Goal: Complete application form

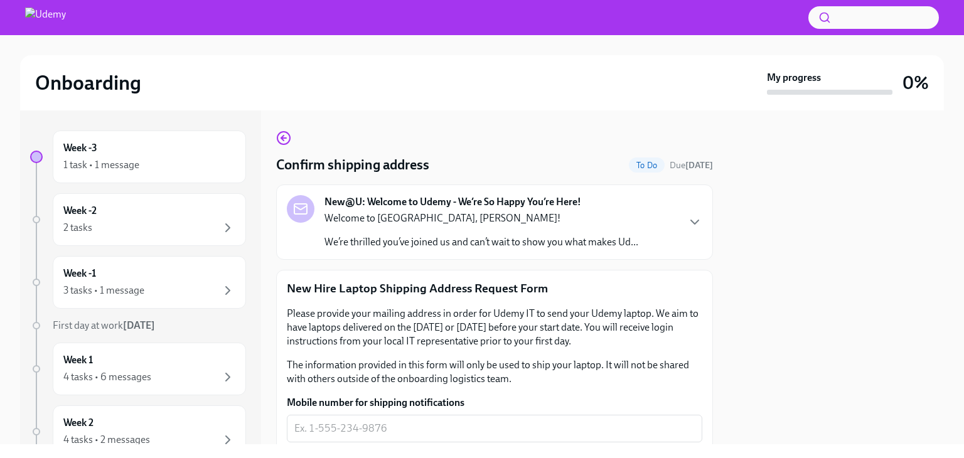
scroll to position [188, 0]
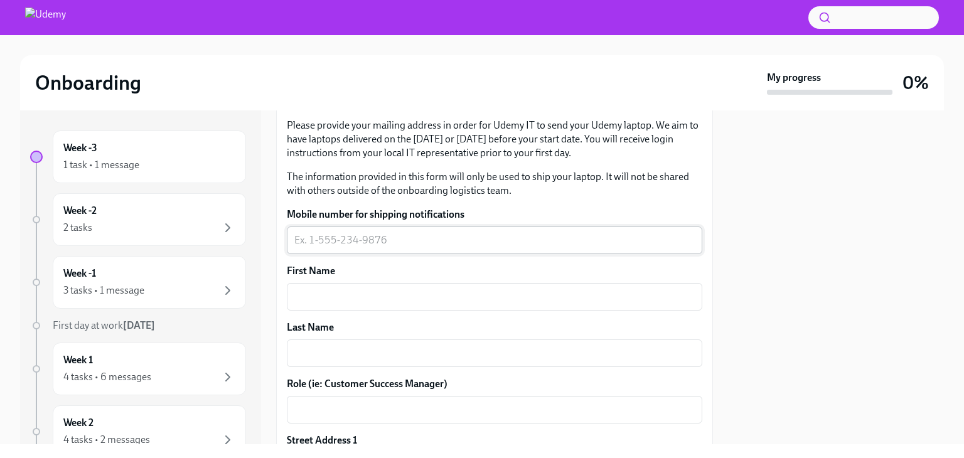
click at [443, 247] on div "x ​" at bounding box center [494, 241] width 415 height 28
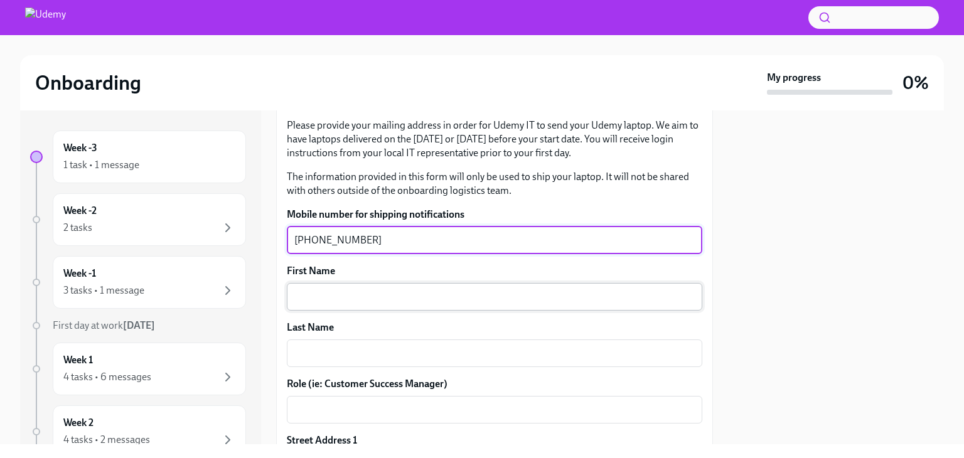
type textarea "[PHONE_NUMBER]"
click at [341, 302] on textarea "First Name" at bounding box center [494, 296] width 400 height 15
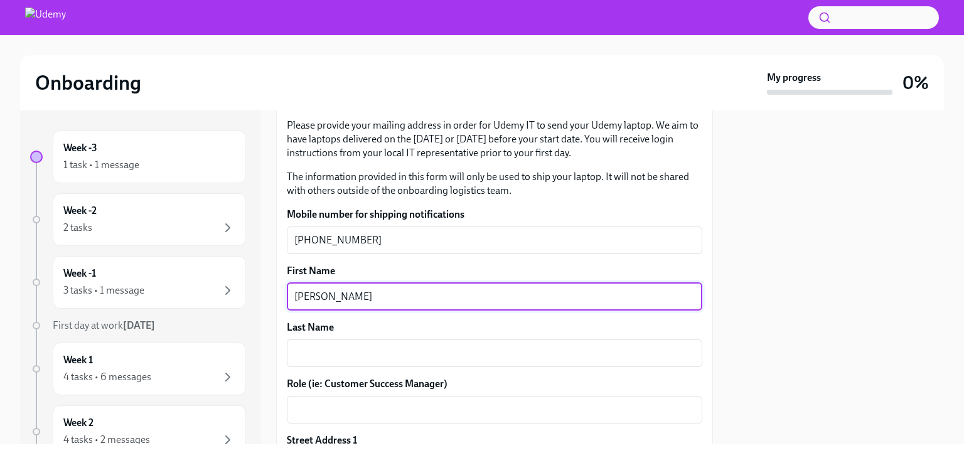
type textarea "[PERSON_NAME]"
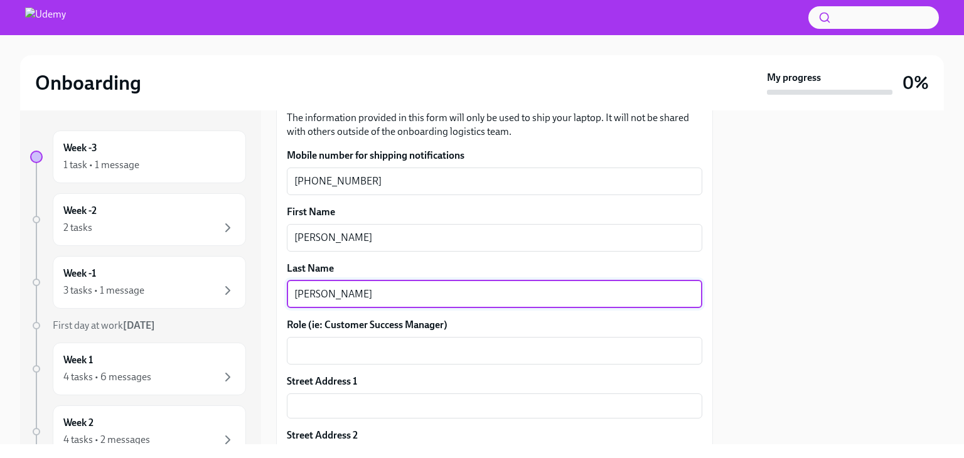
scroll to position [314, 0]
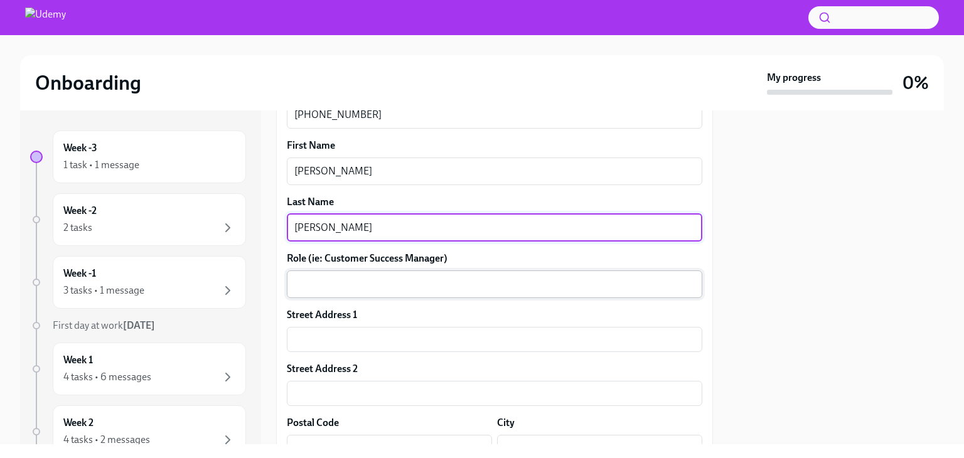
type textarea "[PERSON_NAME]"
click at [414, 285] on textarea "Role (ie: Customer Success Manager)" at bounding box center [494, 284] width 400 height 15
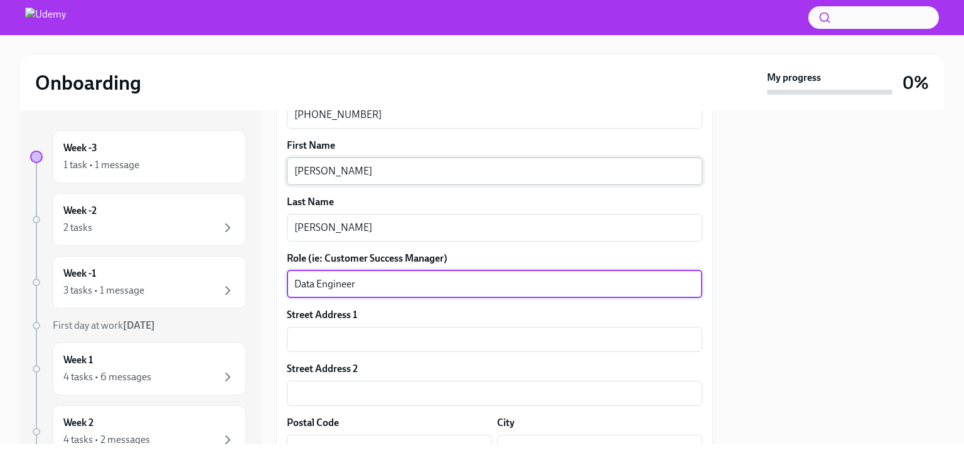
type textarea "Data Engineer"
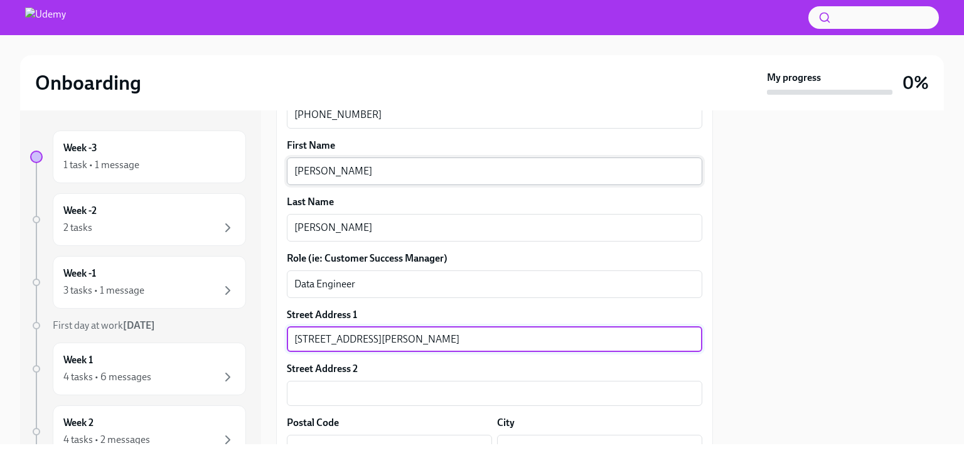
type input "[STREET_ADDRESS][PERSON_NAME]"
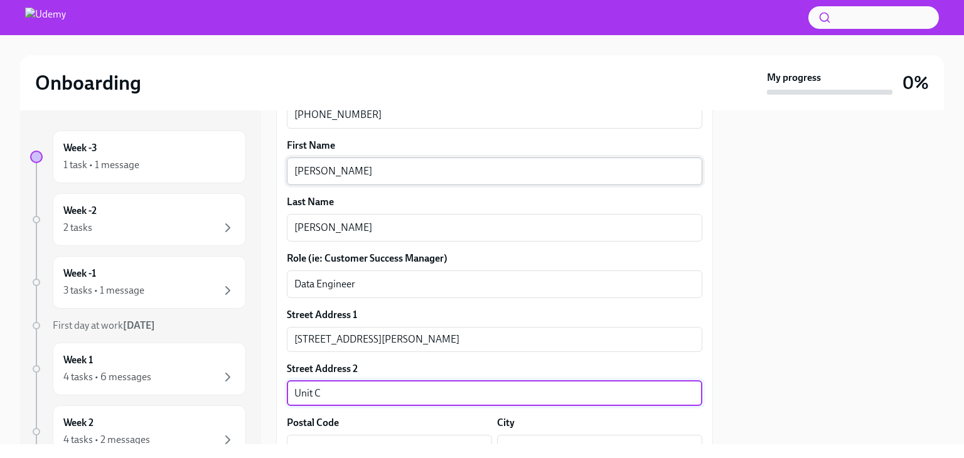
type input "Unit C"
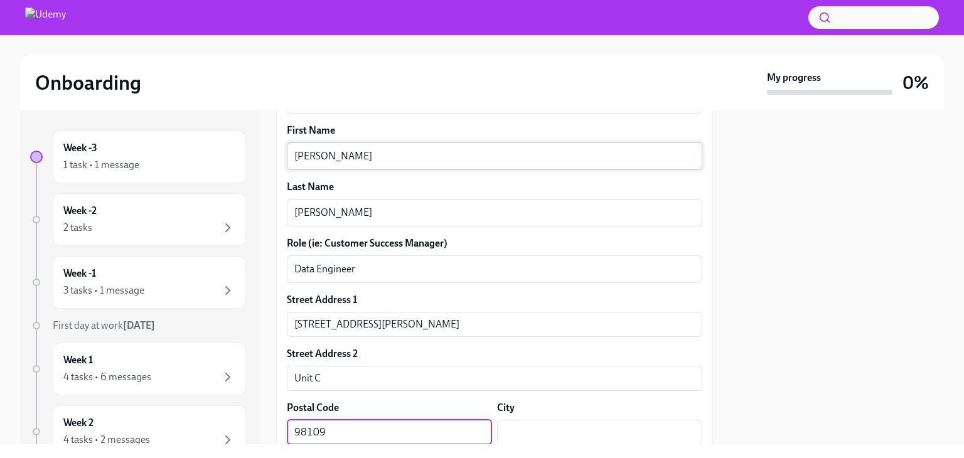
type input "98109"
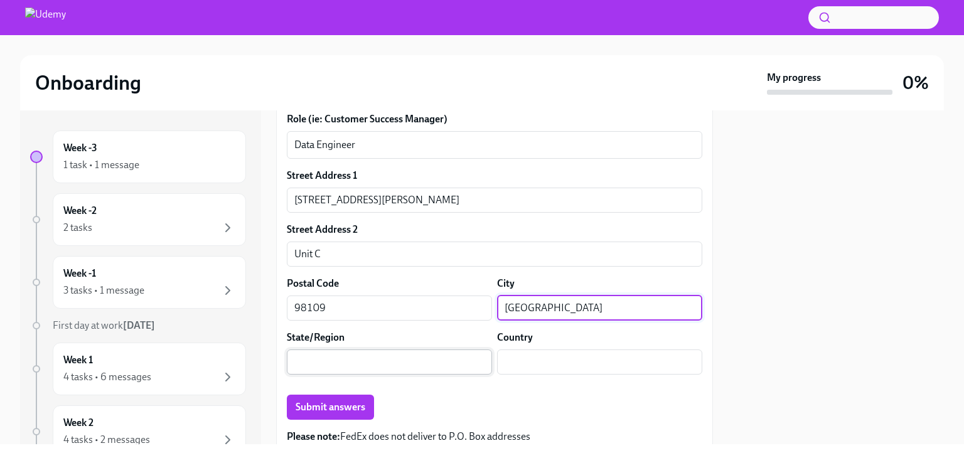
scroll to position [454, 0]
type input "[GEOGRAPHIC_DATA]"
click at [408, 352] on input "text" at bounding box center [389, 360] width 205 height 25
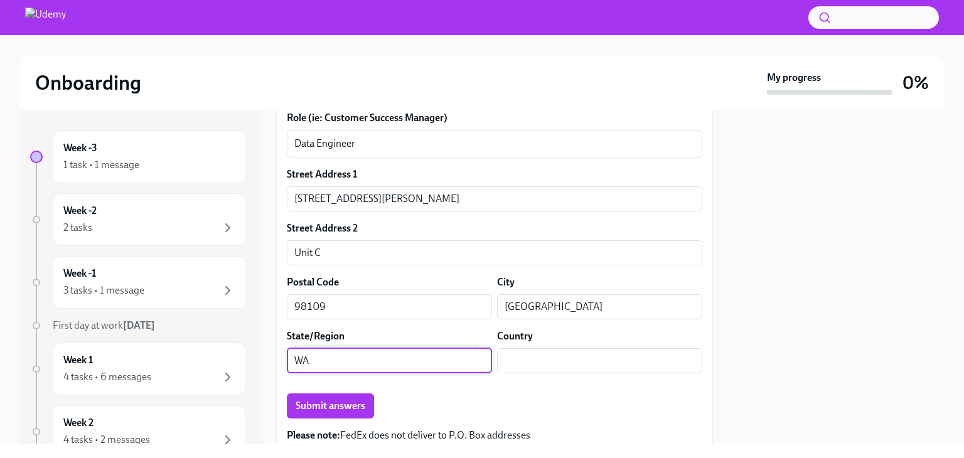
type input "WA"
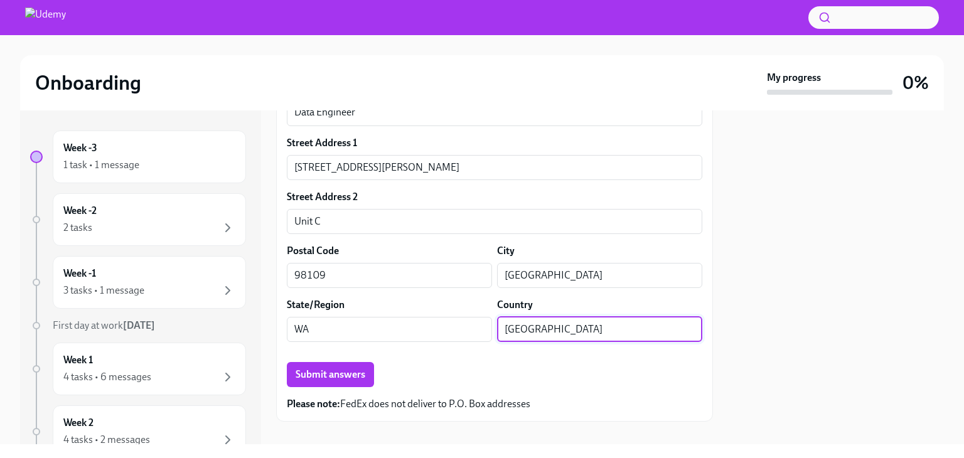
scroll to position [502, 0]
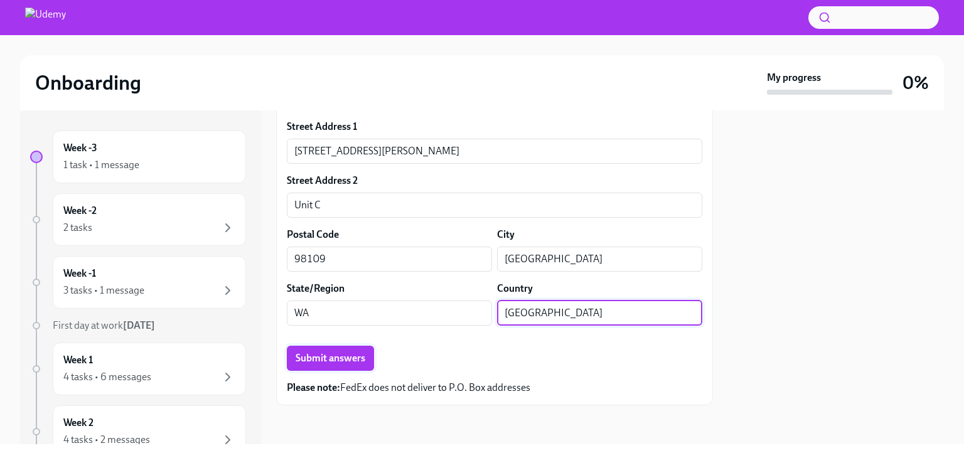
type input "[GEOGRAPHIC_DATA]"
click at [340, 357] on span "Submit answers" at bounding box center [331, 358] width 70 height 13
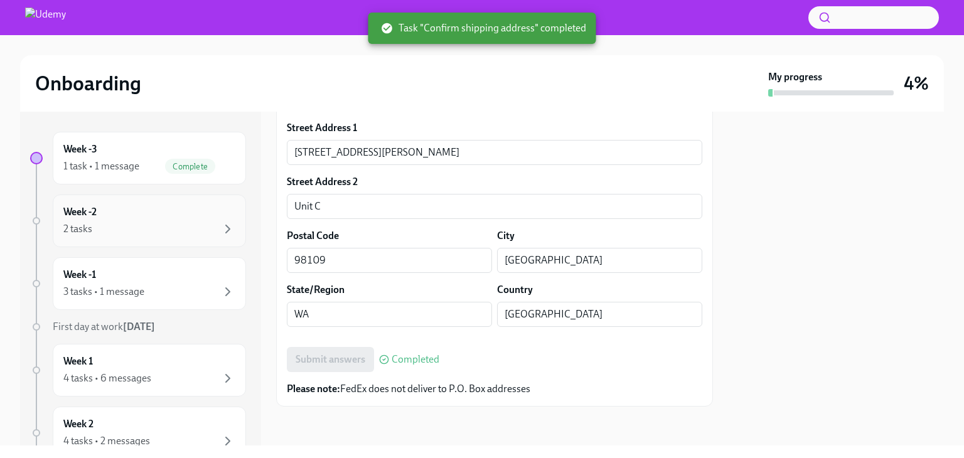
click at [151, 218] on div "Week -2 2 tasks" at bounding box center [149, 220] width 172 height 31
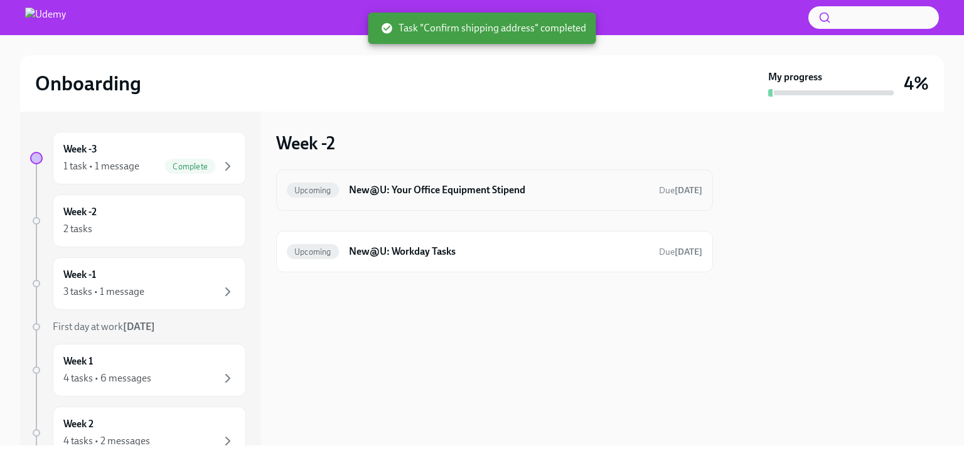
click at [484, 194] on h6 "New@U: Your Office Equipment Stipend" at bounding box center [499, 190] width 300 height 14
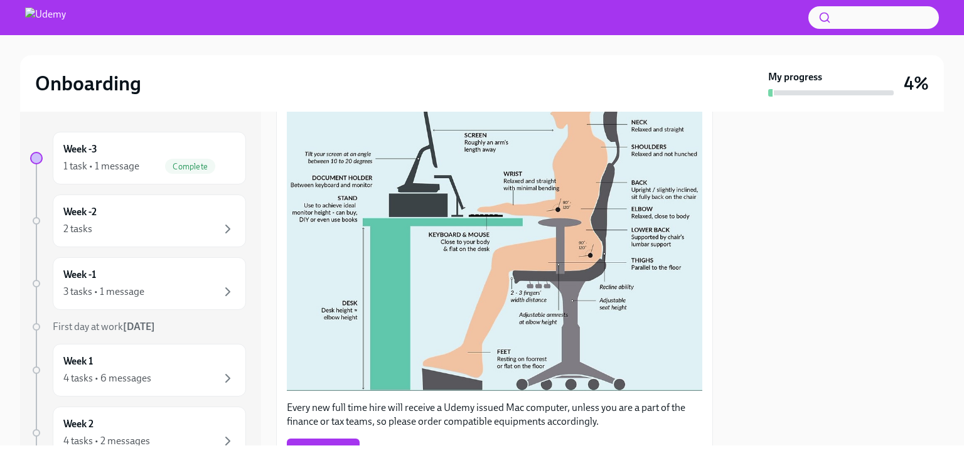
scroll to position [401, 0]
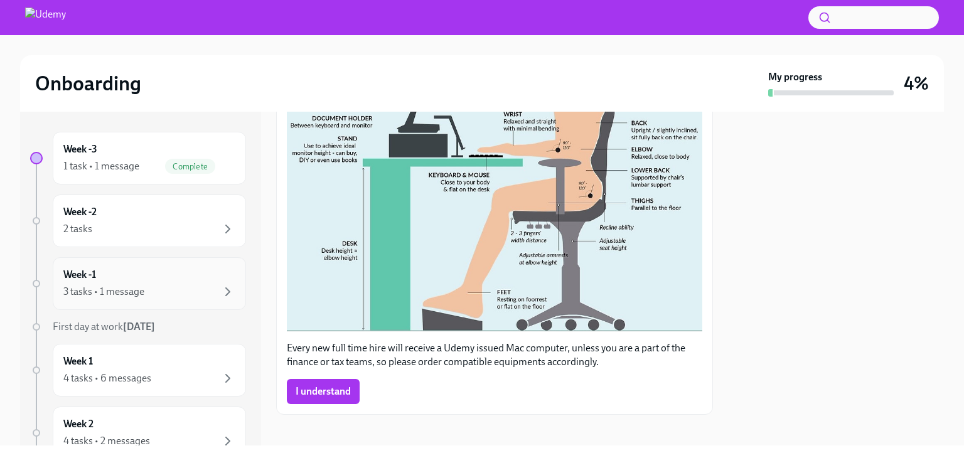
click at [88, 296] on div "3 tasks • 1 message" at bounding box center [103, 292] width 81 height 14
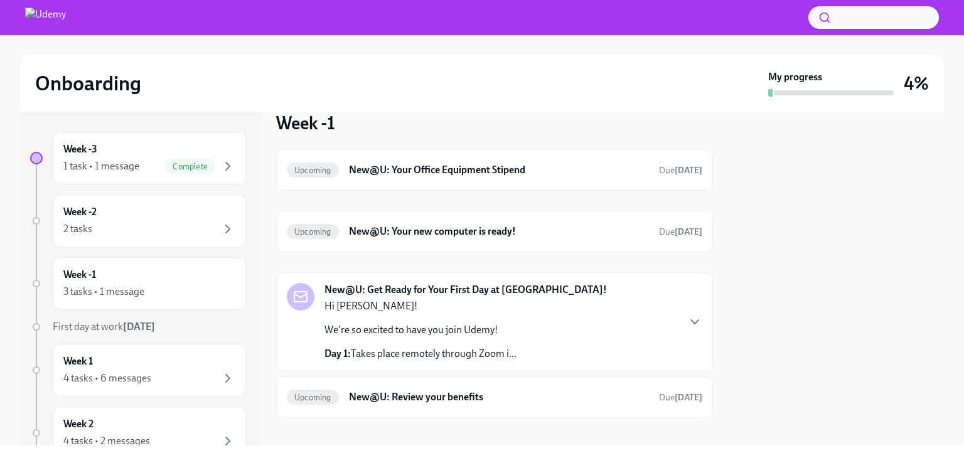
scroll to position [31, 0]
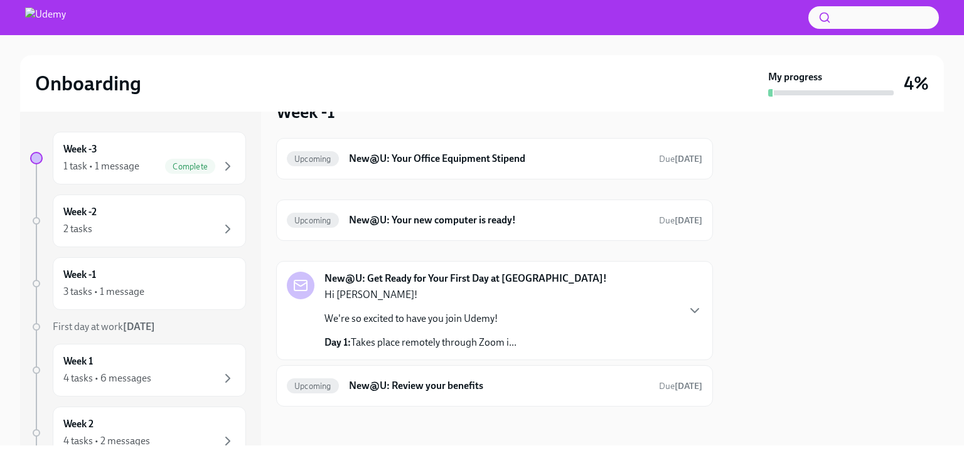
click at [594, 320] on div "New@U: Get Ready for Your First Day at [GEOGRAPHIC_DATA]! Hi [PERSON_NAME]! We'…" at bounding box center [494, 311] width 415 height 78
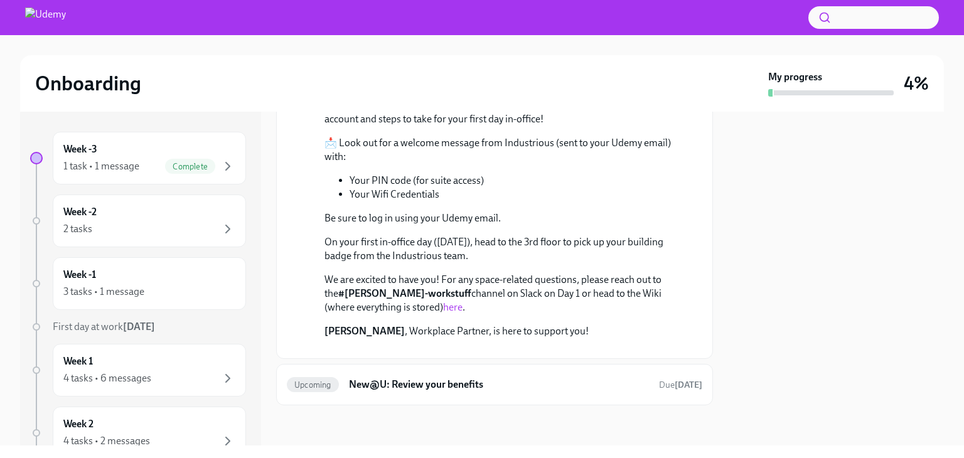
scroll to position [722, 0]
